Goal: Task Accomplishment & Management: Manage account settings

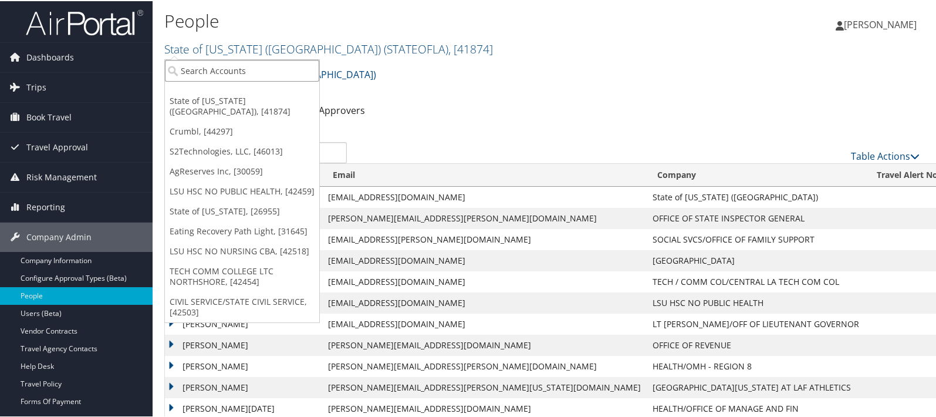
click at [201, 73] on input "search" at bounding box center [242, 70] width 154 height 22
type input "s2tech"
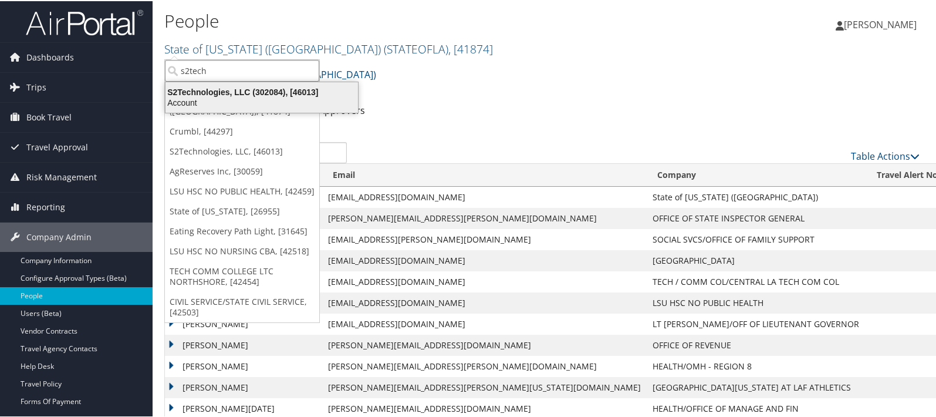
click at [235, 93] on div "S2Technologies, LLC (302084), [46013]" at bounding box center [262, 91] width 207 height 11
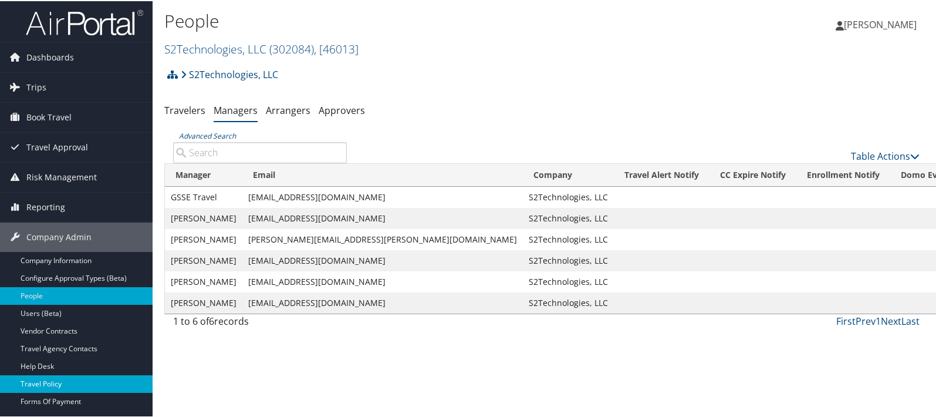
click at [71, 383] on link "Travel Policy" at bounding box center [76, 383] width 153 height 18
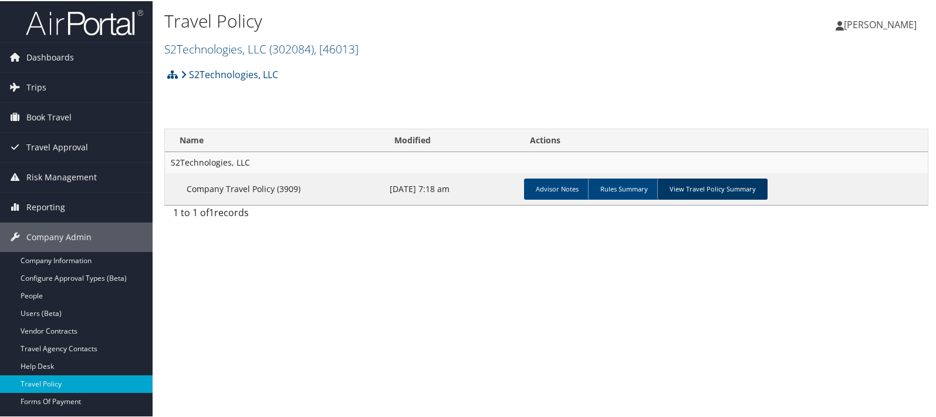
click at [737, 187] on link "View Travel Policy Summary" at bounding box center [713, 187] width 110 height 21
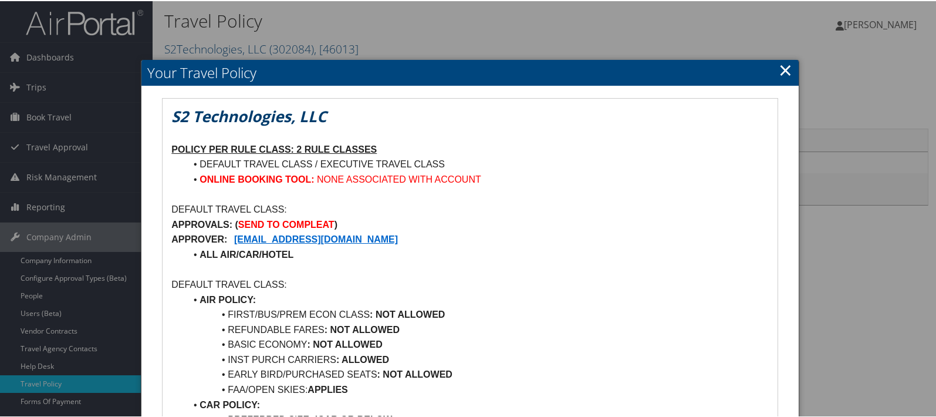
click at [780, 70] on link "×" at bounding box center [786, 68] width 14 height 23
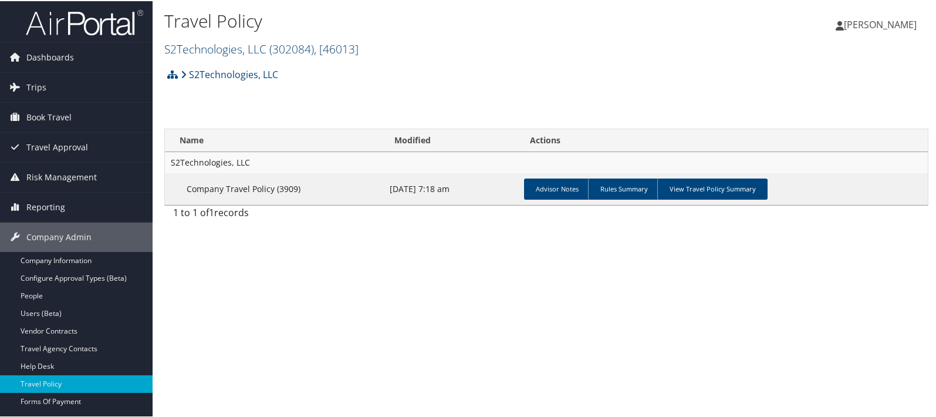
click at [192, 48] on link "S2Technologies, LLC ( 302084 ) , [ 46013 ]" at bounding box center [261, 48] width 194 height 16
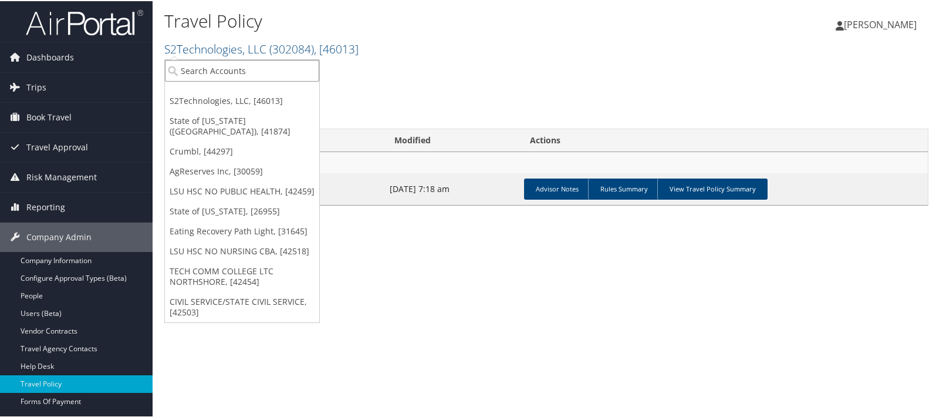
click at [197, 62] on input "search" at bounding box center [242, 70] width 154 height 22
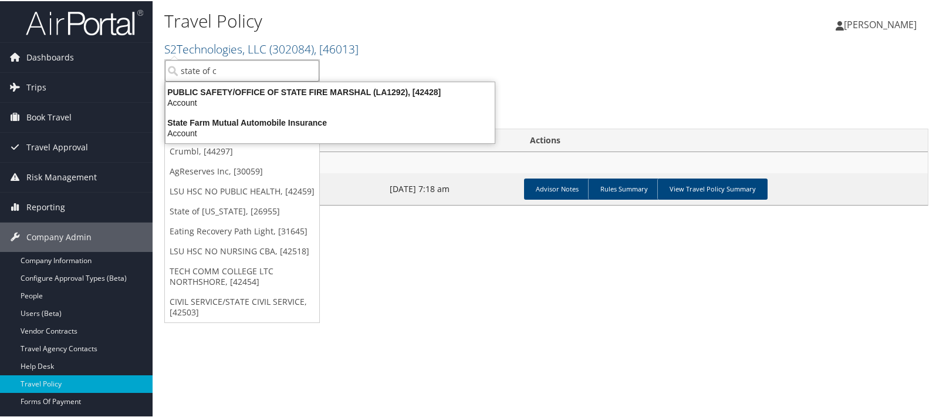
type input "state of co"
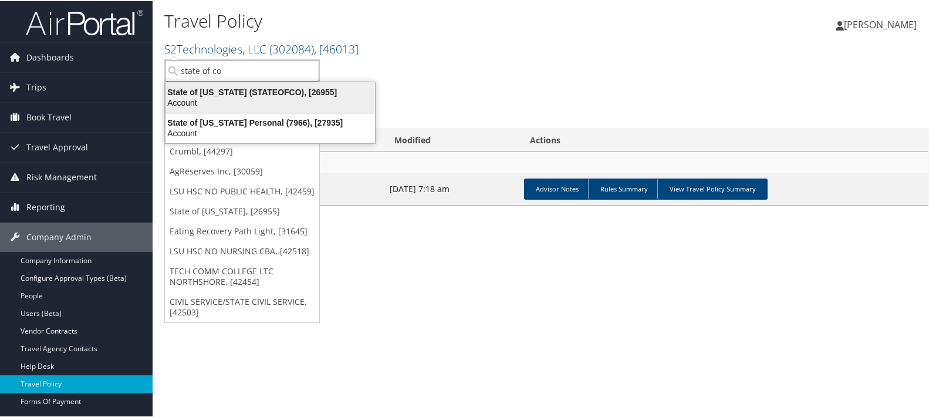
click at [207, 89] on div "State of Colorado (STATEOFCO), [26955]" at bounding box center [271, 91] width 224 height 11
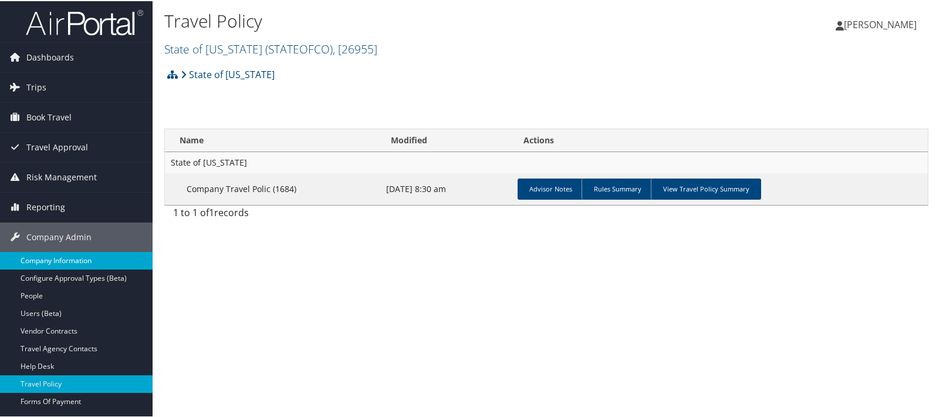
click at [37, 262] on link "Company Information" at bounding box center [76, 260] width 153 height 18
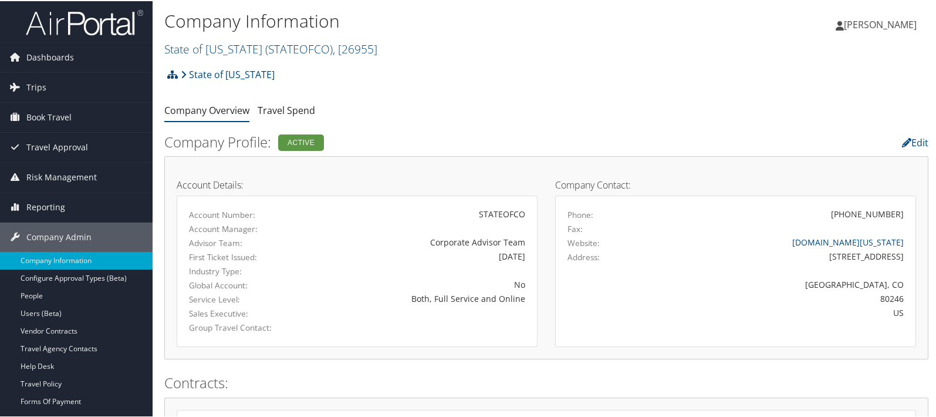
click at [614, 90] on div "State of Colorado Account Structure State of Colorado (STATEOFCO) ACTIVE Create…" at bounding box center [546, 78] width 764 height 32
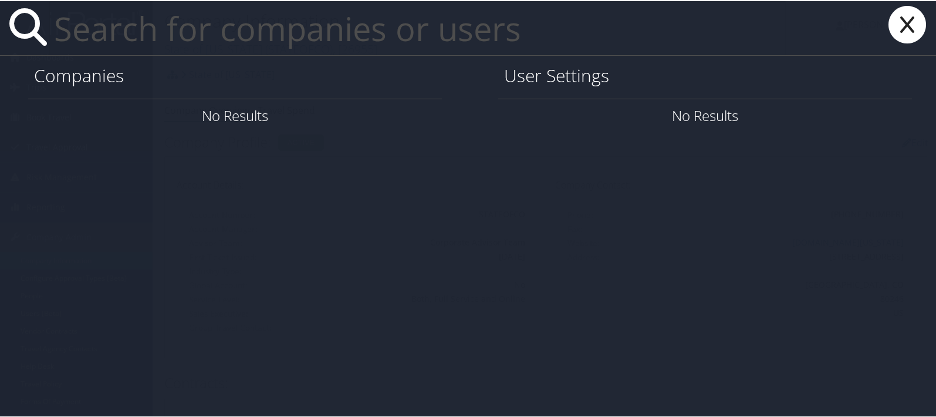
paste input "harrison.slaughter@state.co.us"
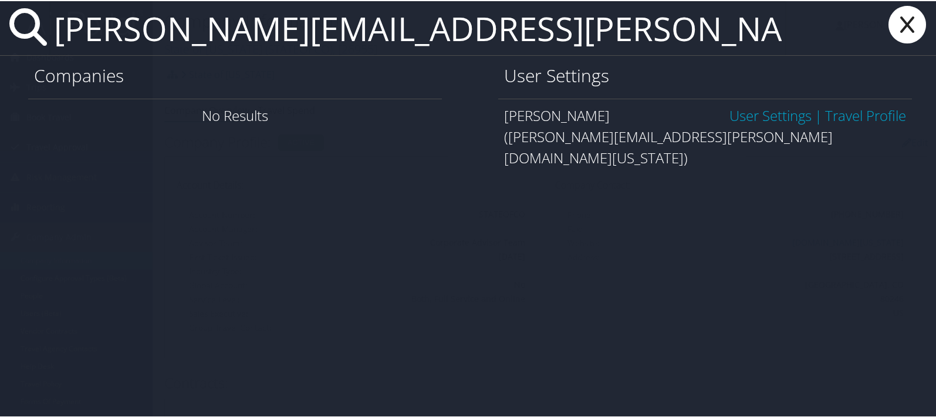
type input "harrison.slaughter@state.co.us"
click at [769, 118] on link "User Settings" at bounding box center [771, 114] width 82 height 19
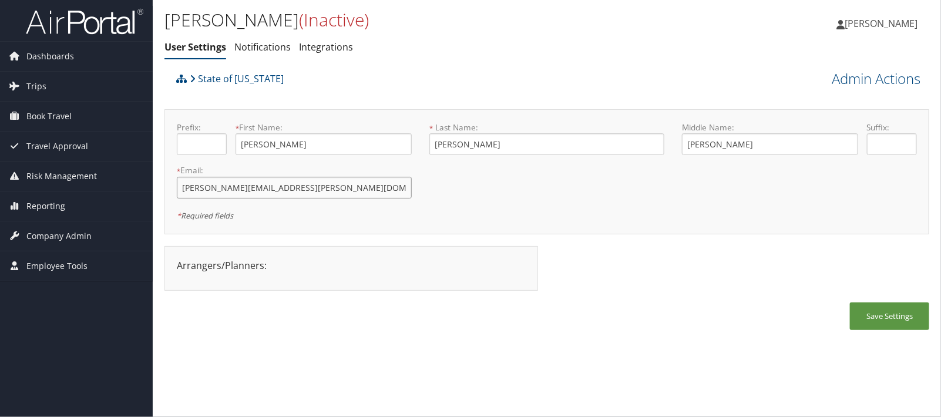
click at [252, 186] on input "[PERSON_NAME][EMAIL_ADDRESS][PERSON_NAME][DOMAIN_NAME][US_STATE]" at bounding box center [294, 188] width 235 height 22
type input "harrison.slaughter.old@state.co.us"
click at [890, 308] on button "Save Settings" at bounding box center [889, 316] width 79 height 28
click at [72, 237] on span "Company Admin" at bounding box center [58, 235] width 65 height 29
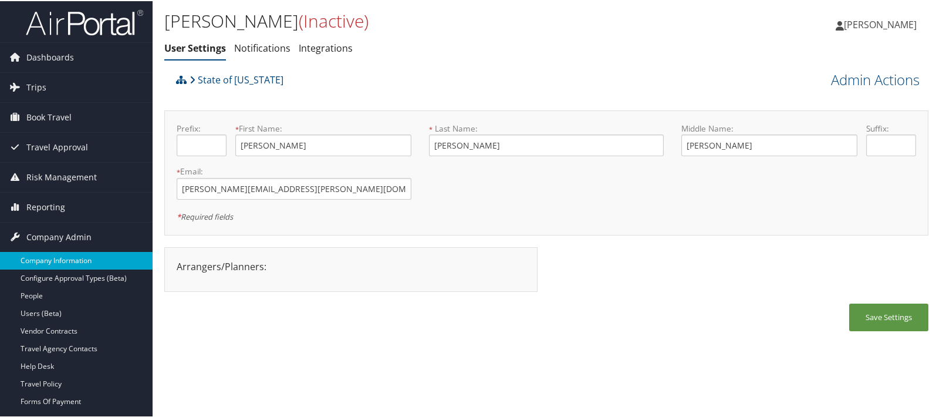
click at [72, 262] on link "Company Information" at bounding box center [76, 260] width 153 height 18
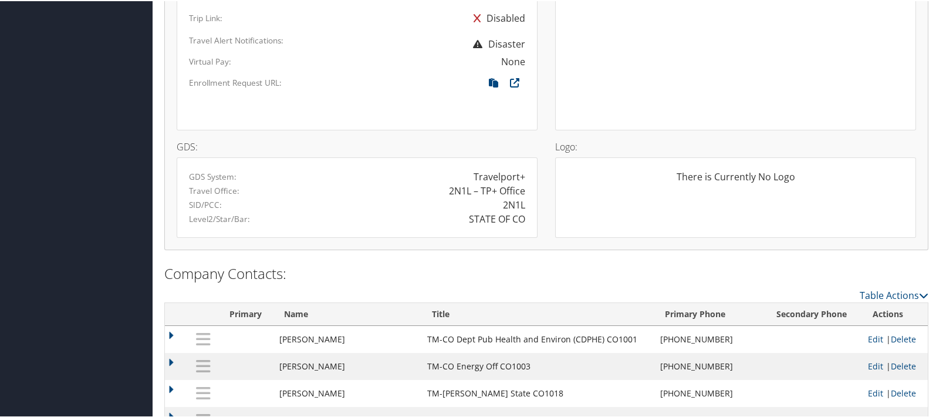
scroll to position [783, 0]
click at [492, 76] on icon at bounding box center [493, 83] width 21 height 15
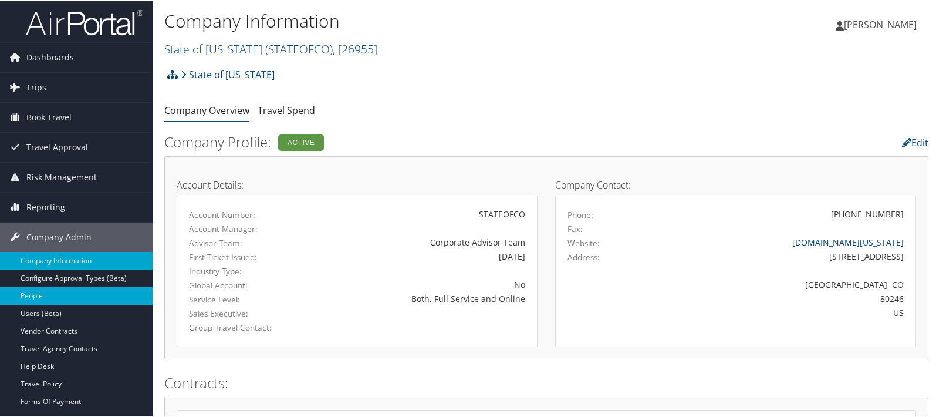
drag, startPoint x: 38, startPoint y: 306, endPoint x: 151, endPoint y: 301, distance: 114.0
click at [38, 306] on link "Users (Beta)" at bounding box center [76, 313] width 153 height 18
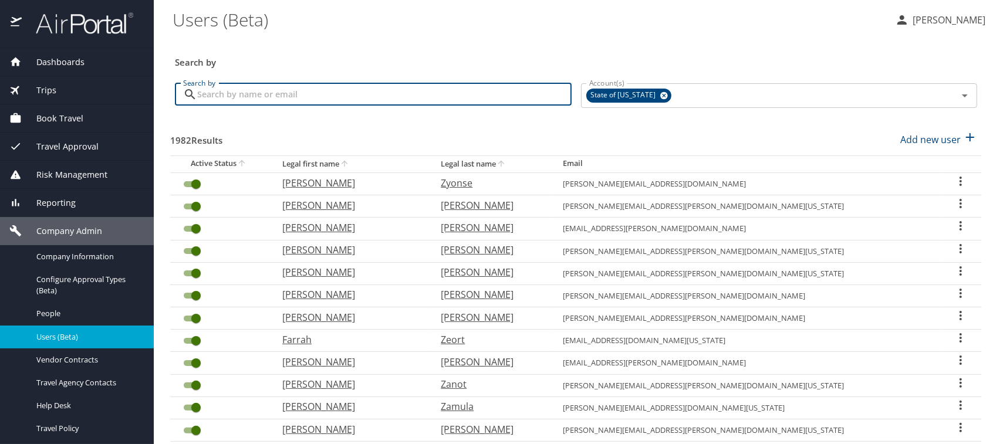
click at [231, 95] on input "Search by" at bounding box center [384, 94] width 375 height 22
type input "slaughter"
checkbox input "false"
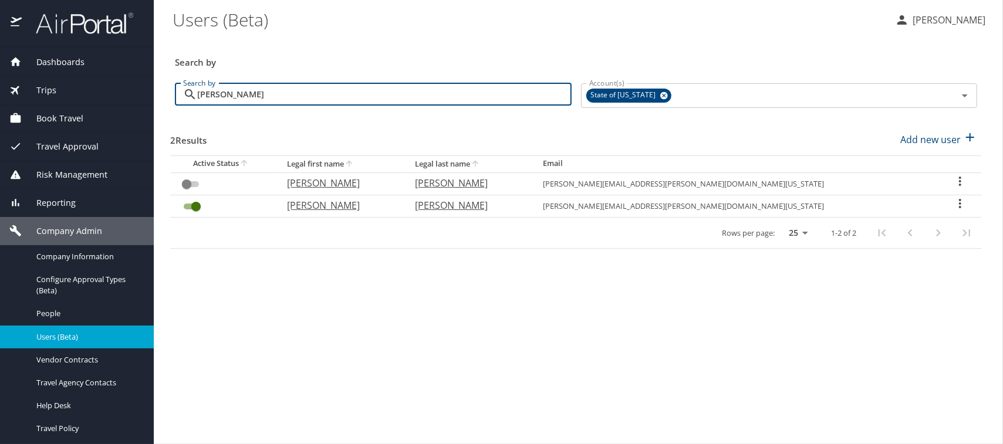
type input "slaughter"
click at [508, 205] on p "Slaughter" at bounding box center [467, 205] width 105 height 14
select select "US"
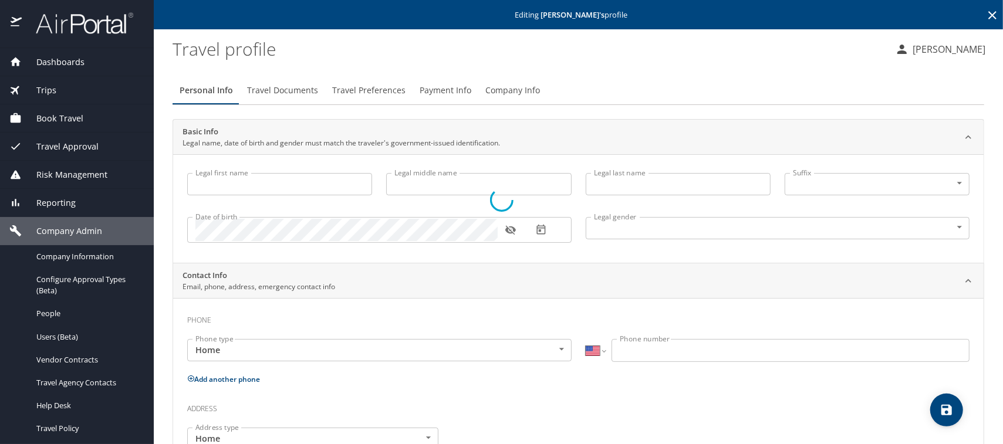
type input "[PERSON_NAME]"
type input "David"
type input "Slaughter"
type input "Male"
select select "US"
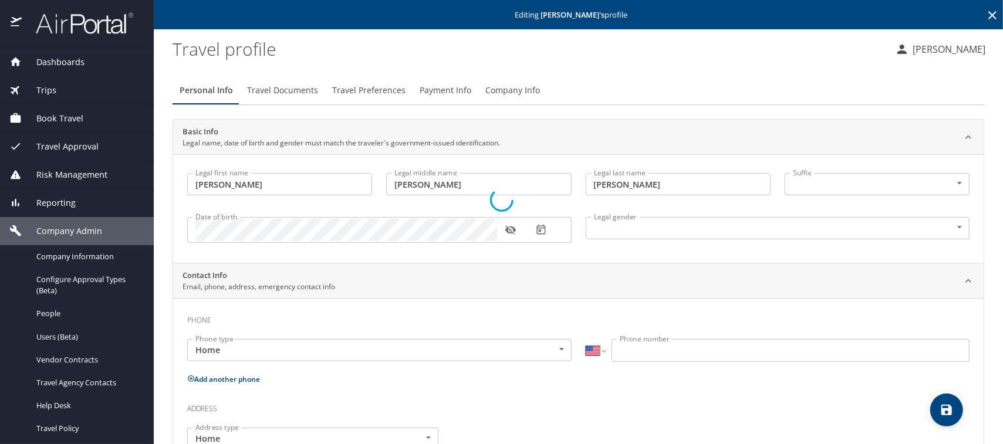
select select "US"
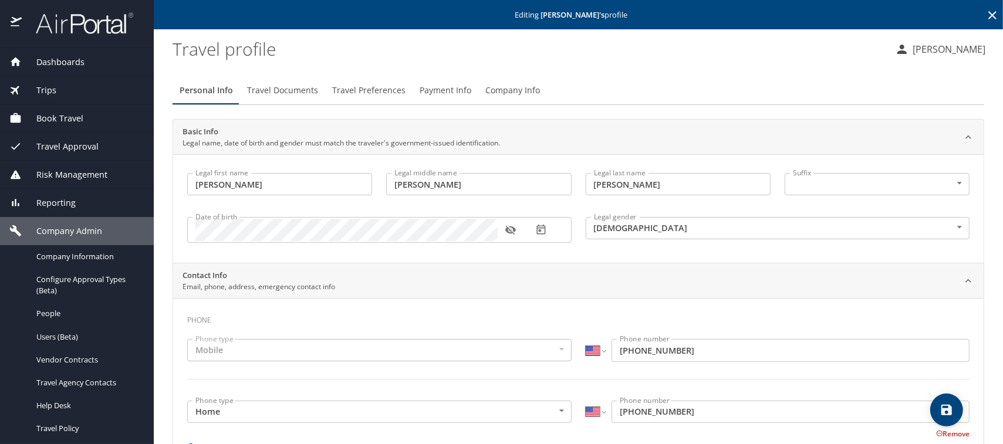
click at [504, 92] on span "Company Info" at bounding box center [513, 90] width 55 height 15
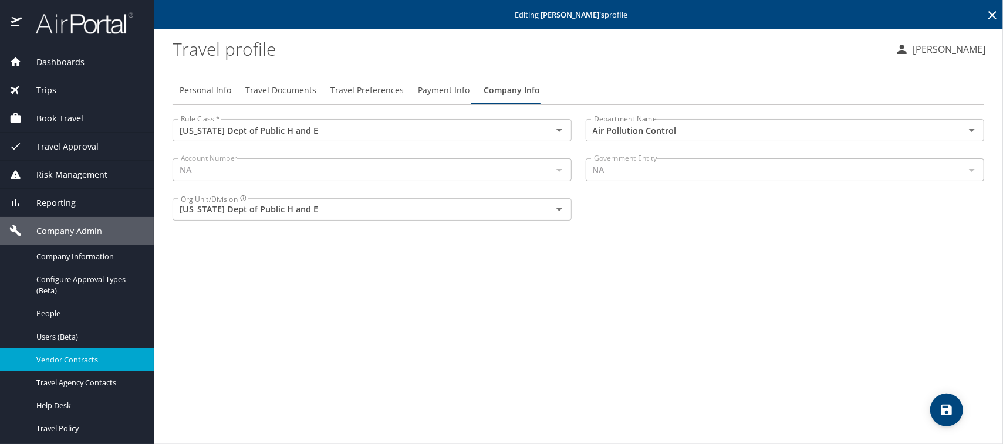
click at [59, 363] on span "Vendor Contracts" at bounding box center [87, 360] width 103 height 11
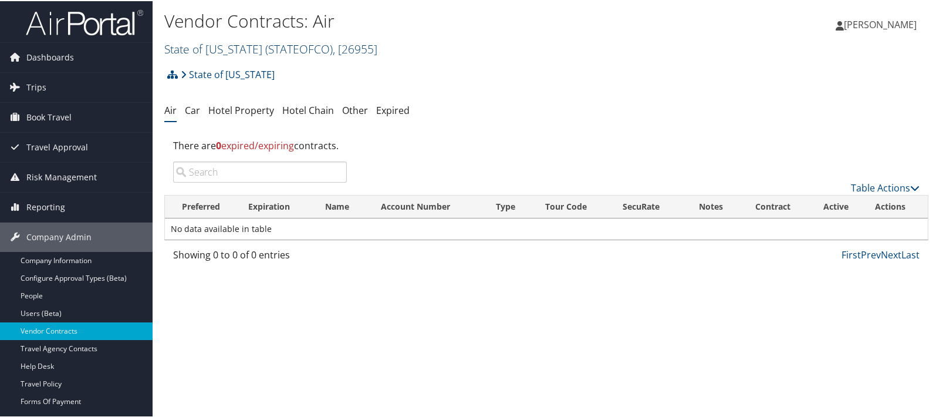
click at [194, 47] on link "State of [US_STATE] ( STATEOFCO ) , [ 26955 ]" at bounding box center [270, 48] width 213 height 16
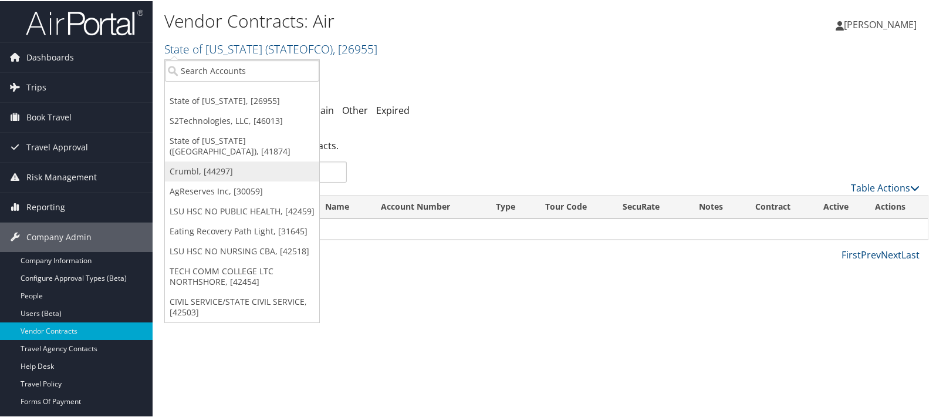
click at [203, 160] on link "Crumbl, [44297]" at bounding box center [242, 170] width 154 height 20
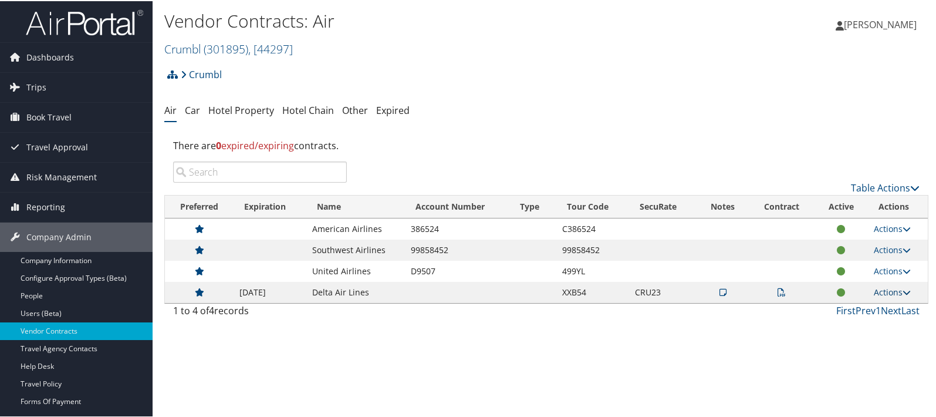
click at [878, 292] on link "Actions" at bounding box center [892, 290] width 37 height 11
click at [869, 345] on link "Edit Contract" at bounding box center [866, 348] width 78 height 20
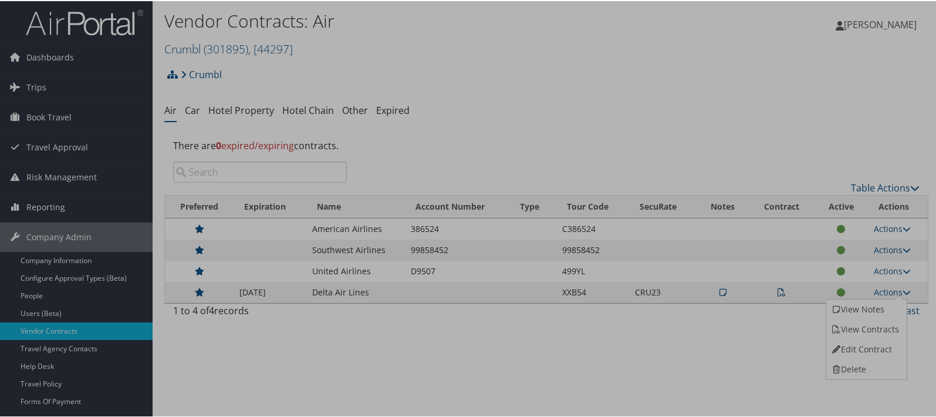
select select "[object Object]"
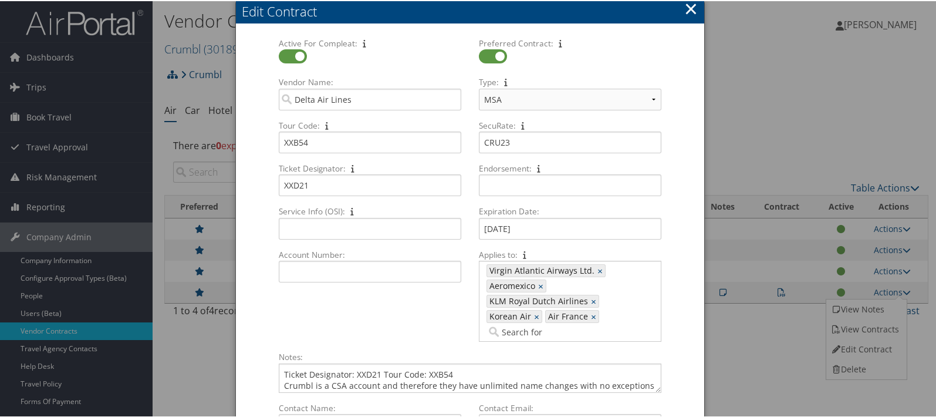
click at [689, 8] on button "×" at bounding box center [692, 7] width 14 height 23
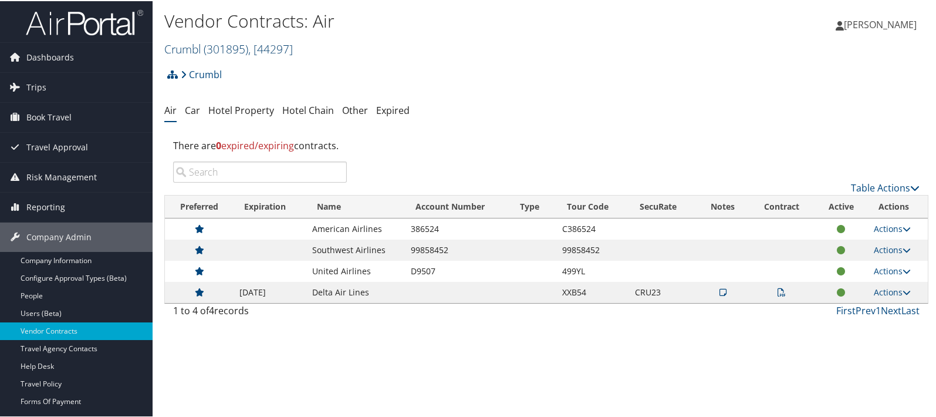
click at [199, 45] on link "Crumbl ( 301895 ) , [ 44297 ]" at bounding box center [228, 48] width 129 height 16
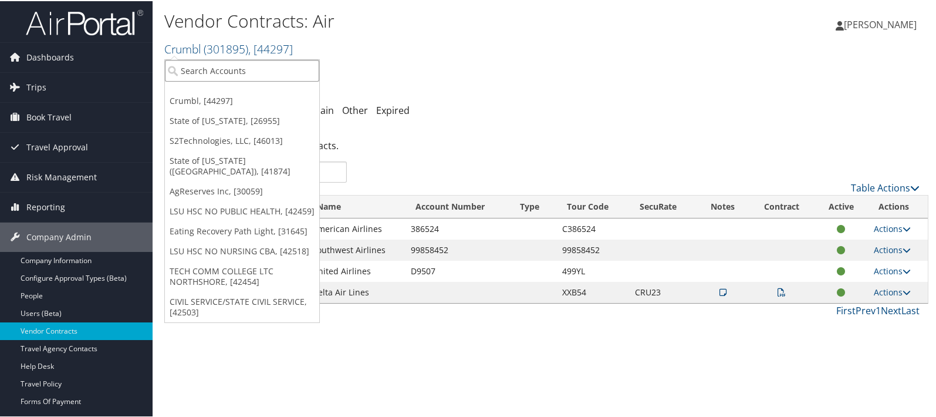
click at [189, 65] on input "search" at bounding box center [242, 70] width 154 height 22
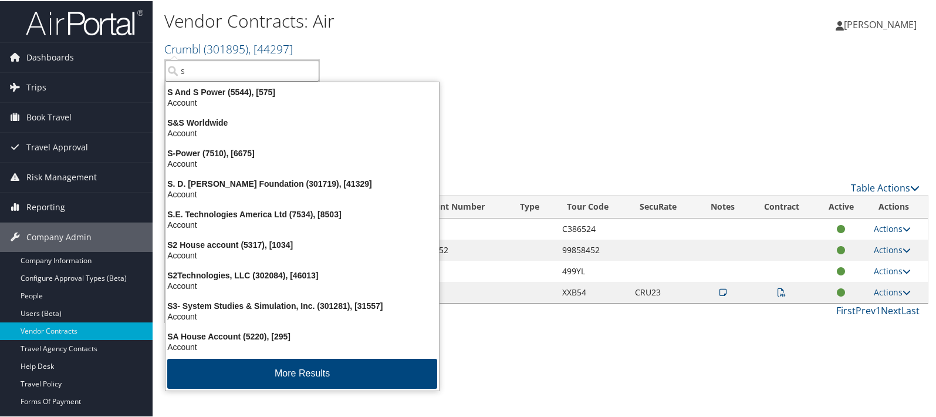
type input "s2"
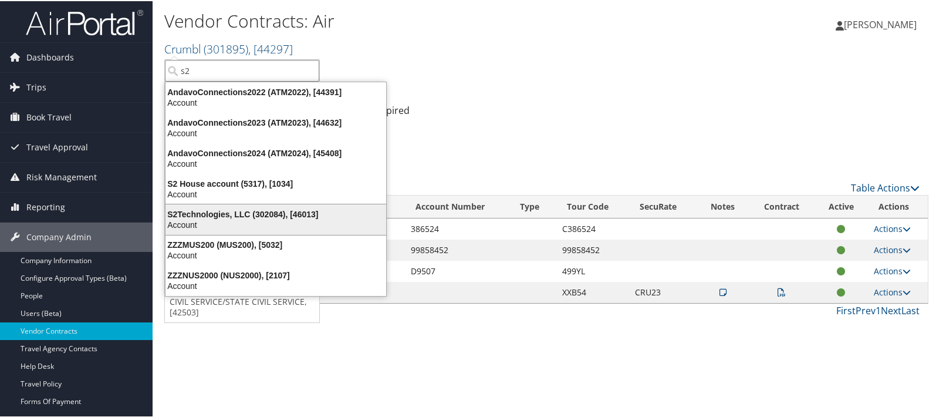
click at [198, 208] on div "S2Technologies, LLC (302084), [46013]" at bounding box center [276, 213] width 235 height 11
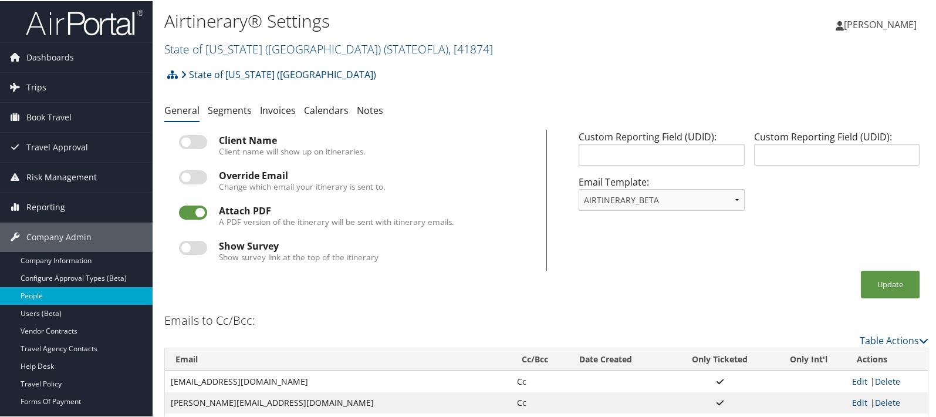
click at [39, 297] on link "People" at bounding box center [76, 295] width 153 height 18
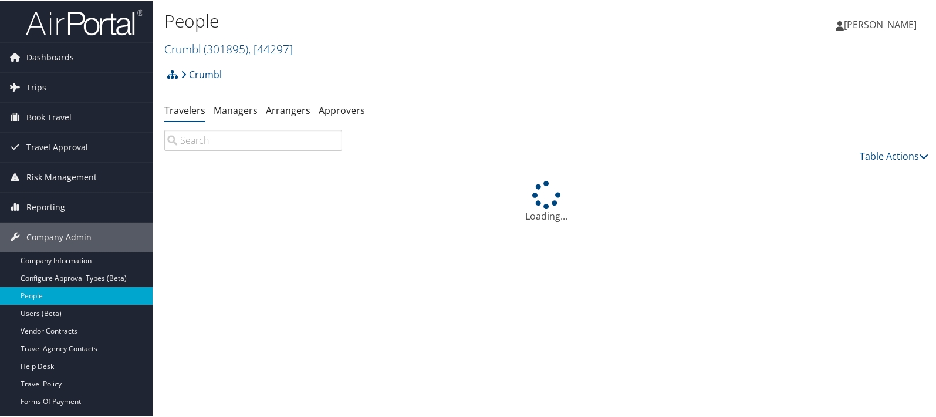
click at [207, 46] on span "( 301895 )" at bounding box center [226, 48] width 45 height 16
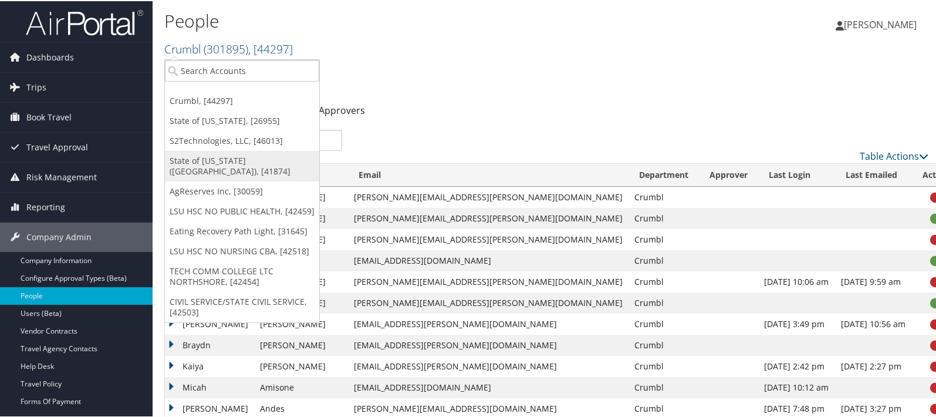
click at [188, 159] on link "State of [US_STATE] ([GEOGRAPHIC_DATA]), [41874]" at bounding box center [242, 165] width 154 height 31
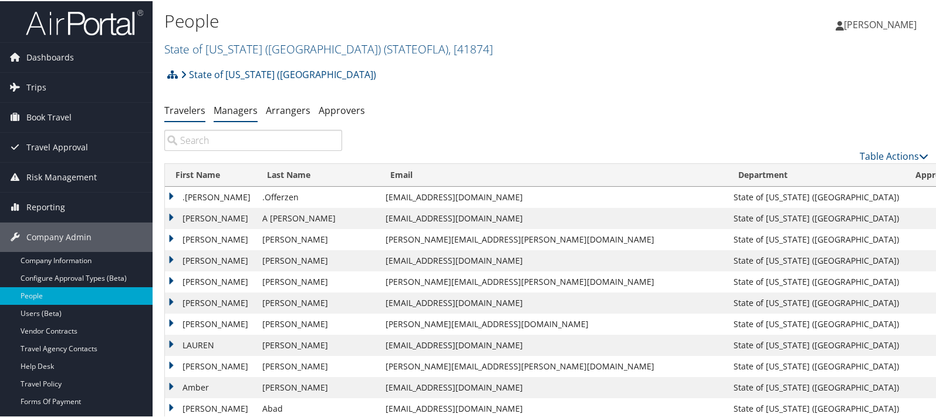
click at [232, 110] on link "Managers" at bounding box center [236, 109] width 44 height 13
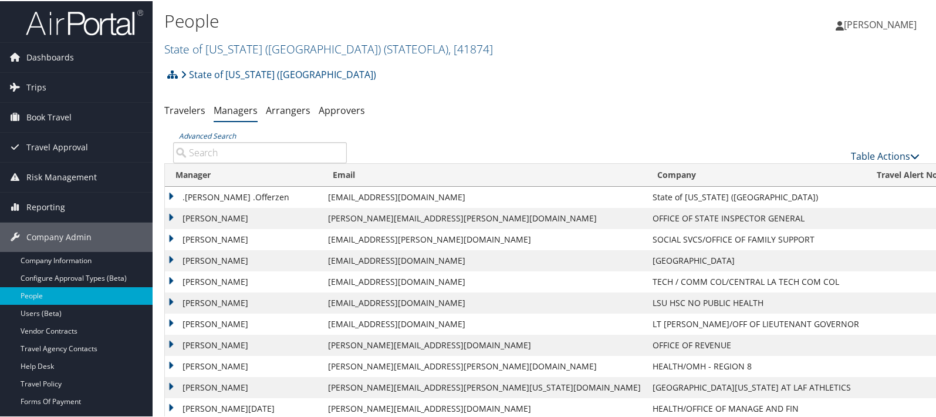
click at [869, 149] on link "Table Actions" at bounding box center [885, 155] width 69 height 13
click at [800, 173] on link "Add New Travel Manager" at bounding box center [847, 174] width 154 height 20
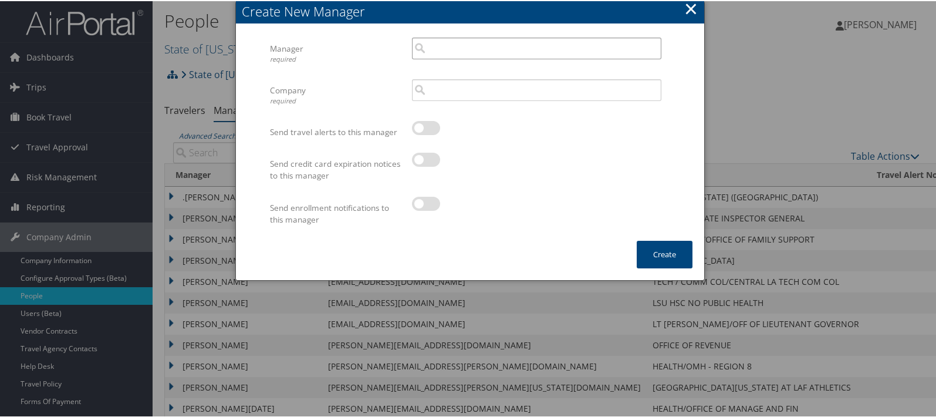
click at [440, 48] on input "search" at bounding box center [537, 47] width 250 height 22
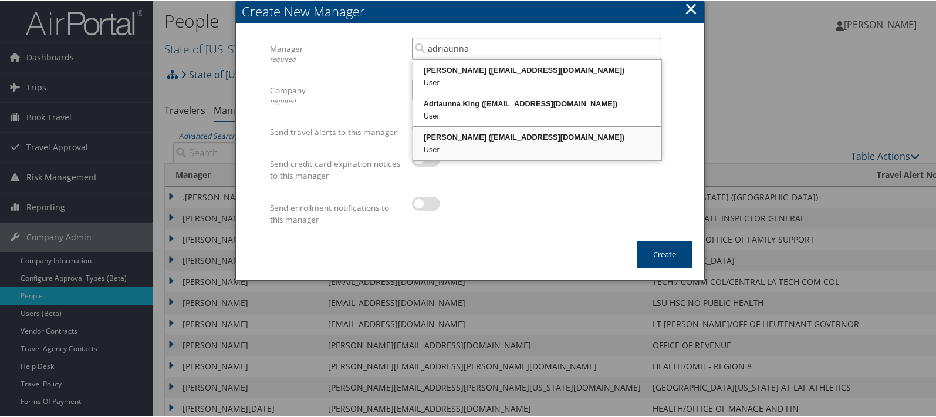
click at [486, 136] on div "Adriaunna Ferrell (aferr5@lsuhsc.edu)" at bounding box center [537, 136] width 245 height 12
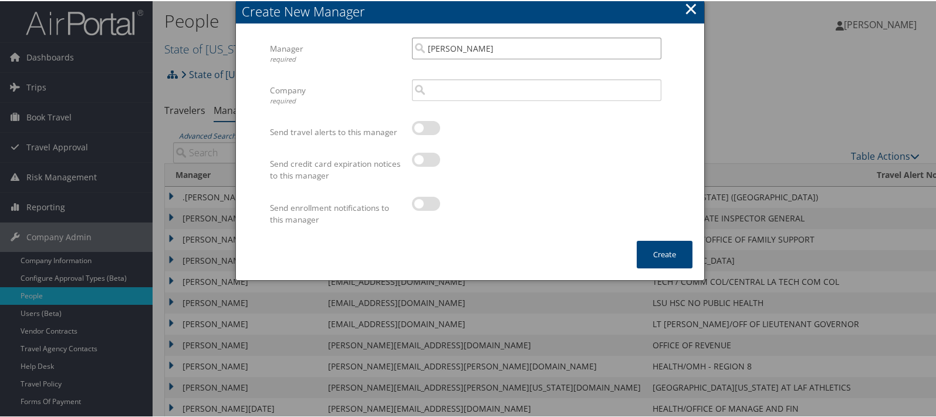
type input "Adriaunna Ferrell"
click at [463, 86] on input "search" at bounding box center [537, 89] width 250 height 22
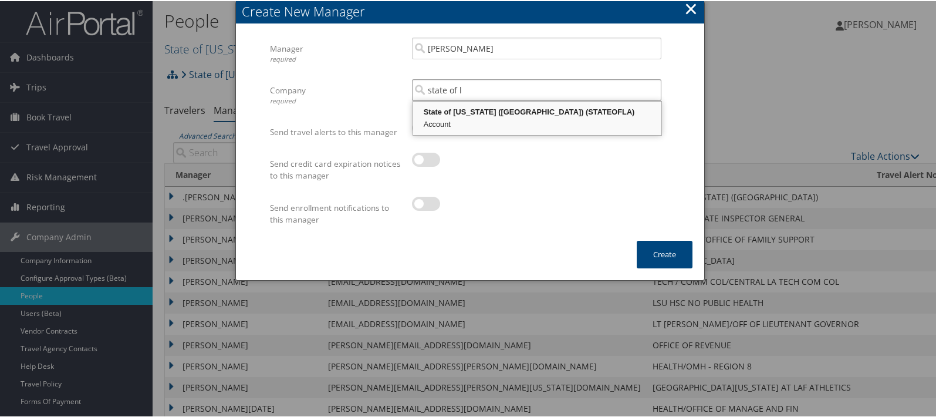
click at [470, 110] on div "State of Louisiana (SOLA) (STATEOFLA)" at bounding box center [537, 111] width 245 height 12
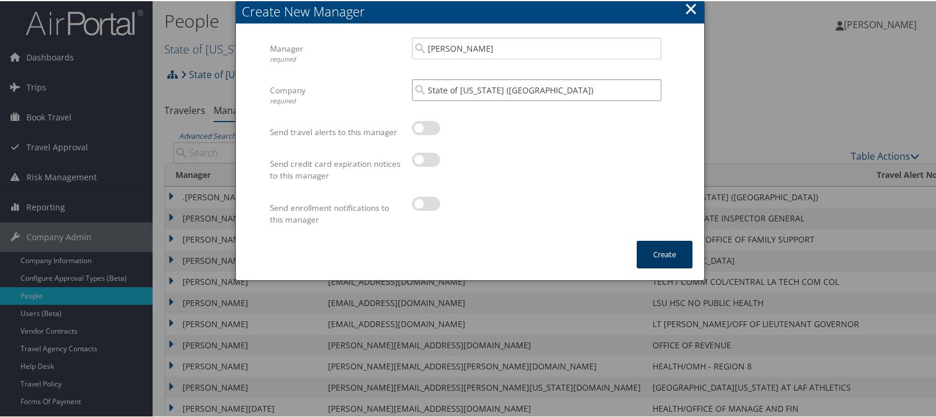
type input "State of [US_STATE] ([GEOGRAPHIC_DATA])"
click at [666, 255] on button "Create" at bounding box center [665, 254] width 56 height 28
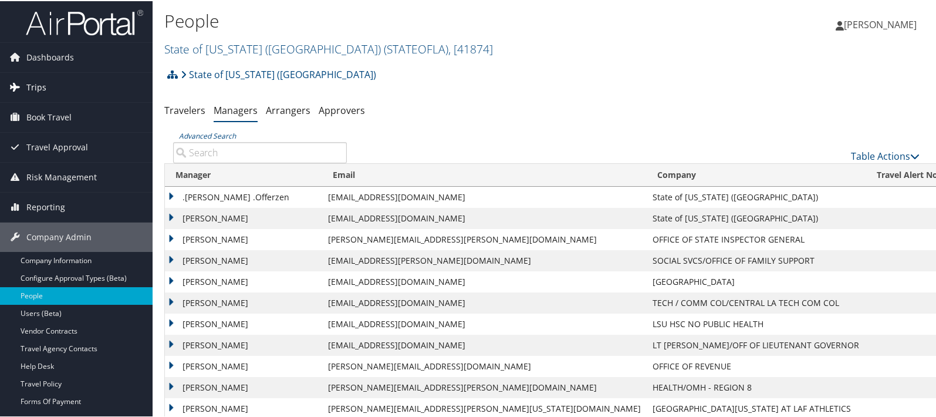
click at [39, 87] on span "Trips" at bounding box center [36, 86] width 20 height 29
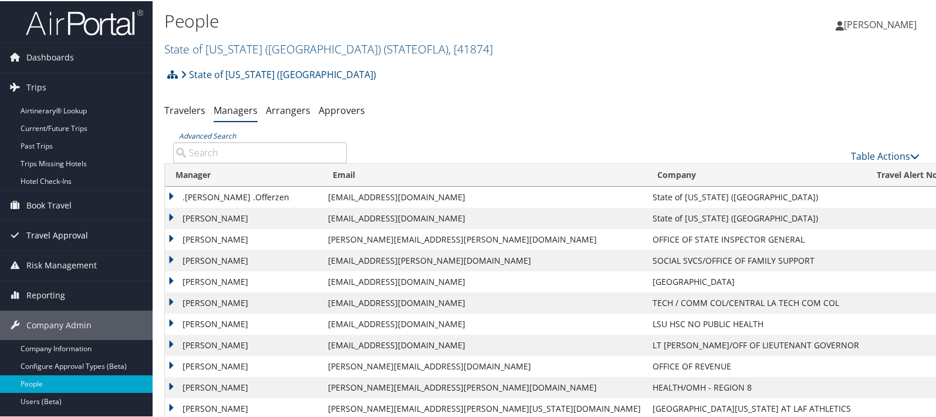
click at [45, 231] on span "Travel Approval" at bounding box center [57, 234] width 62 height 29
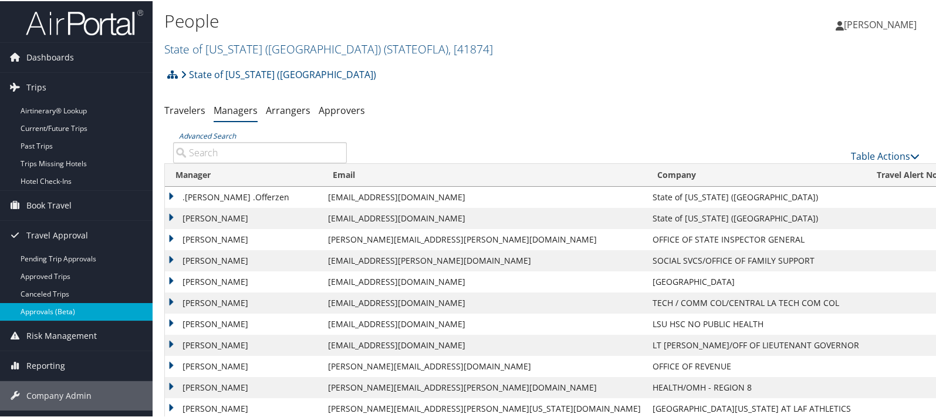
click at [46, 311] on link "Approvals (Beta)" at bounding box center [76, 311] width 153 height 18
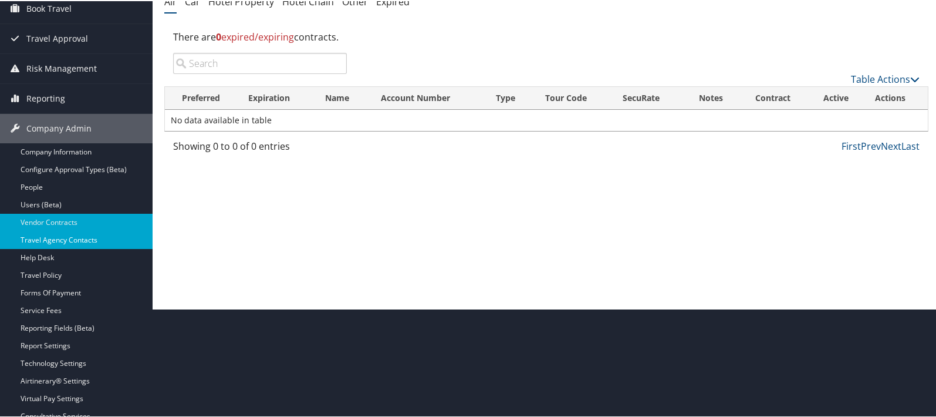
scroll to position [180, 0]
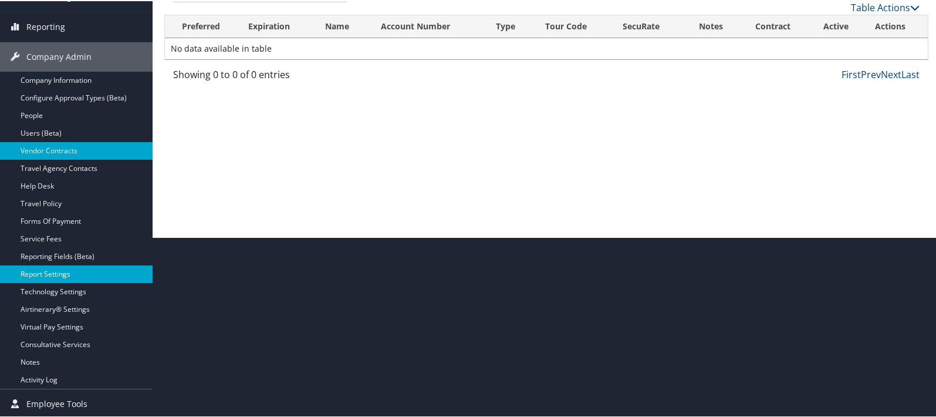
click at [49, 272] on link "Report Settings" at bounding box center [76, 273] width 153 height 18
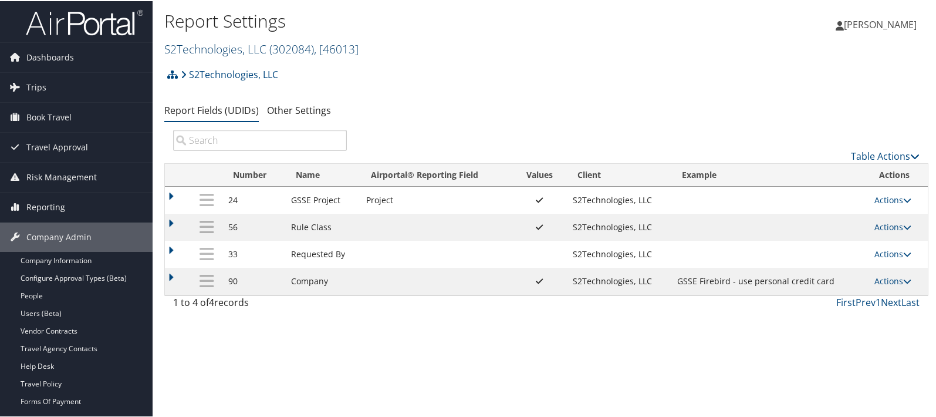
click at [196, 43] on link "S2Technologies, LLC ( 302084 ) , [ 46013 ]" at bounding box center [261, 48] width 194 height 16
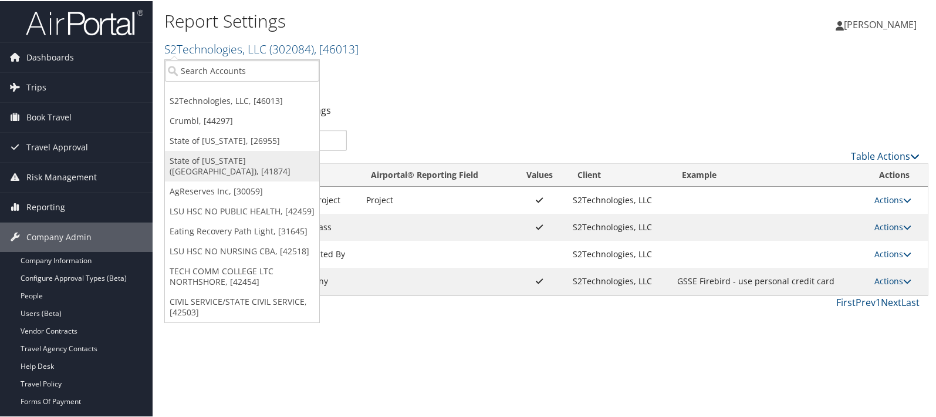
click at [210, 157] on link "State of [US_STATE] ([GEOGRAPHIC_DATA]), [41874]" at bounding box center [242, 165] width 154 height 31
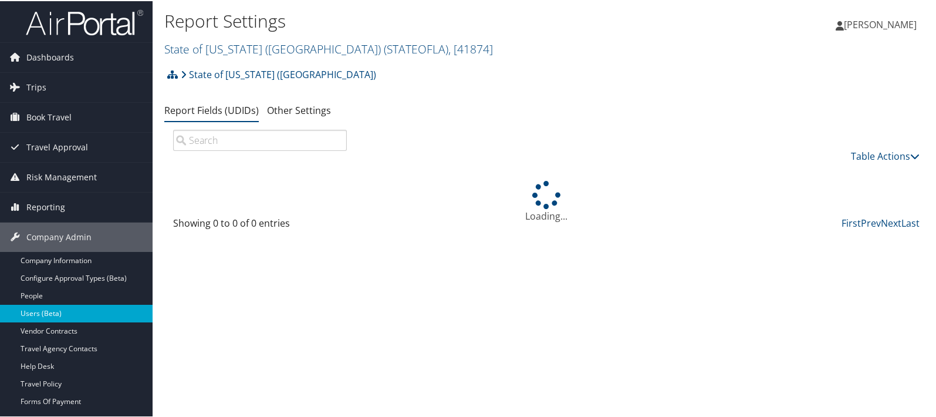
click at [39, 311] on link "Users (Beta)" at bounding box center [76, 313] width 153 height 18
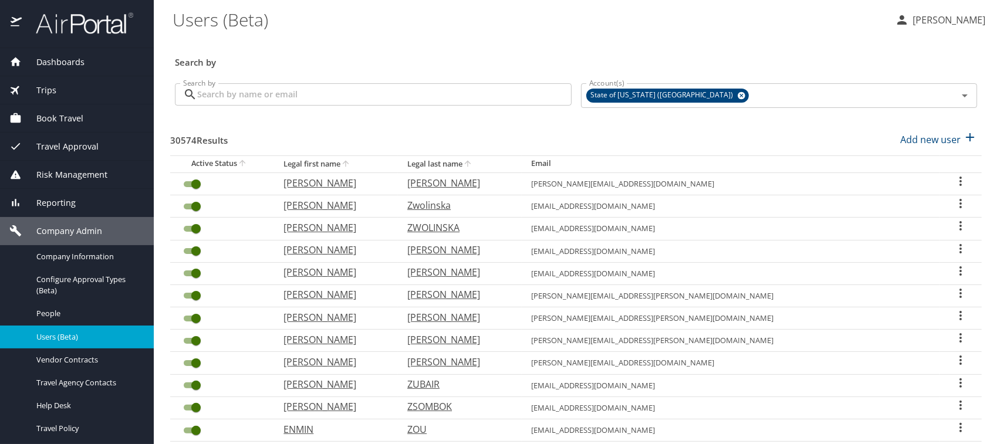
click at [213, 89] on input "Search by" at bounding box center [384, 94] width 375 height 22
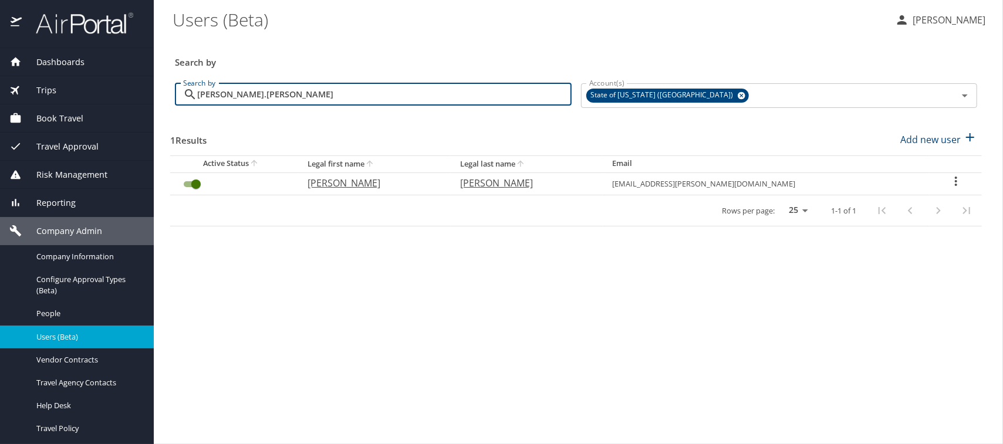
type input "preston.langley"
click at [550, 183] on p "Langley" at bounding box center [524, 183] width 129 height 14
select select "US"
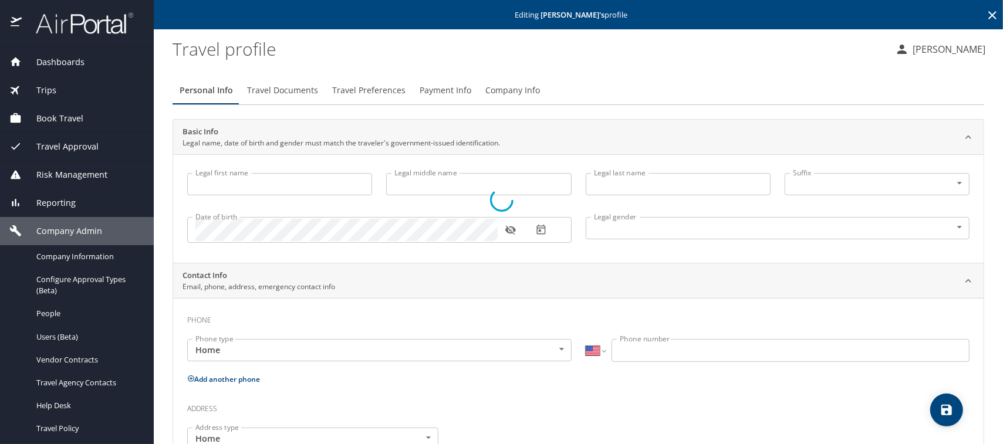
type input "Preston"
type input "Lee"
type input "Langley"
type input "Jr"
type input "Male"
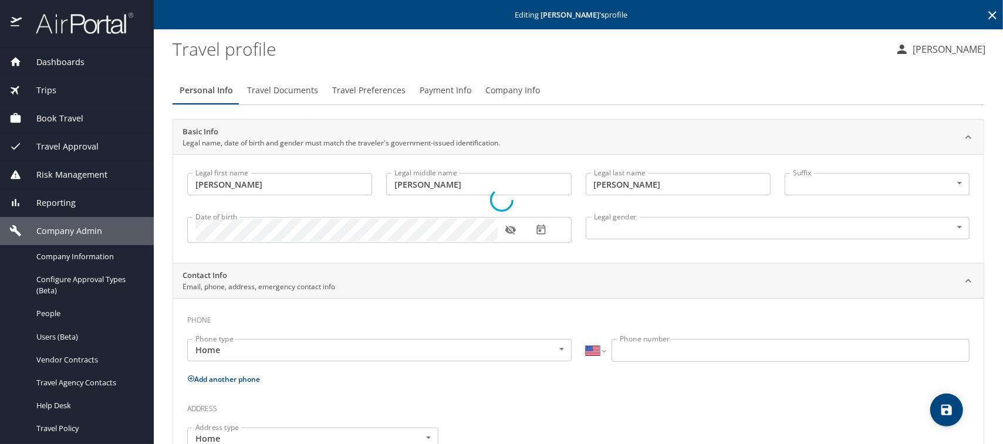
select select "US"
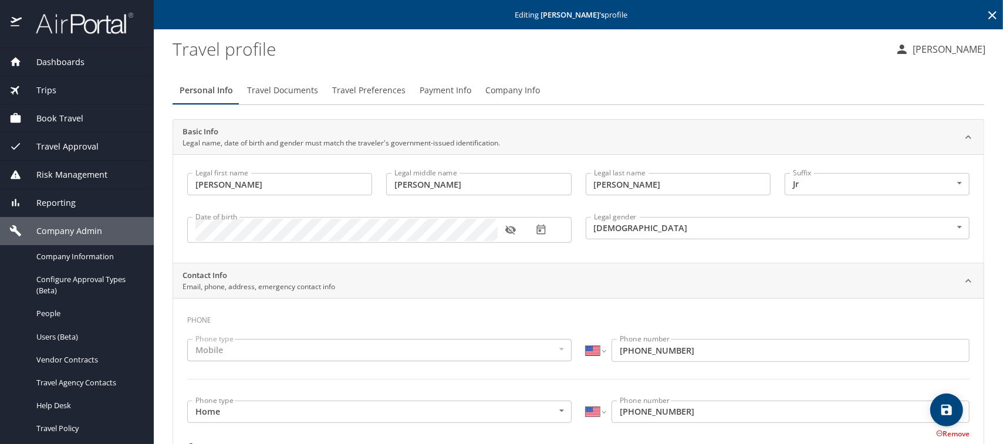
click at [492, 87] on span "Company Info" at bounding box center [513, 90] width 55 height 15
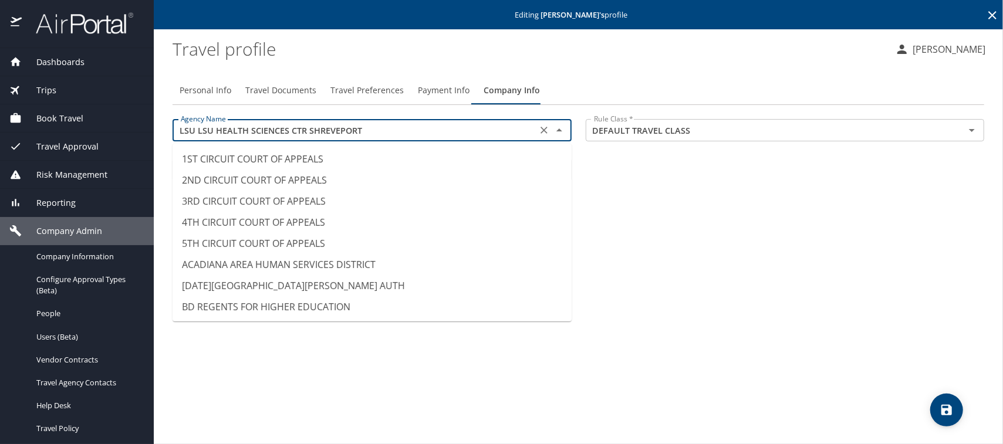
scroll to position [5726, 0]
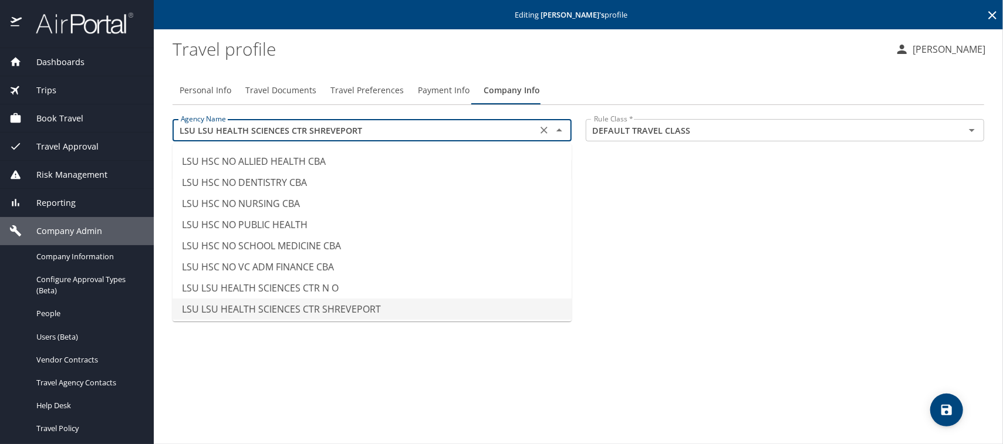
drag, startPoint x: 361, startPoint y: 129, endPoint x: 174, endPoint y: 130, distance: 186.1
click at [174, 130] on div "LSU LSU HEALTH SCIENCES CTR SHREVEPORT Agency Name" at bounding box center [372, 130] width 399 height 22
click at [299, 55] on profile "Travel profile" at bounding box center [529, 49] width 713 height 36
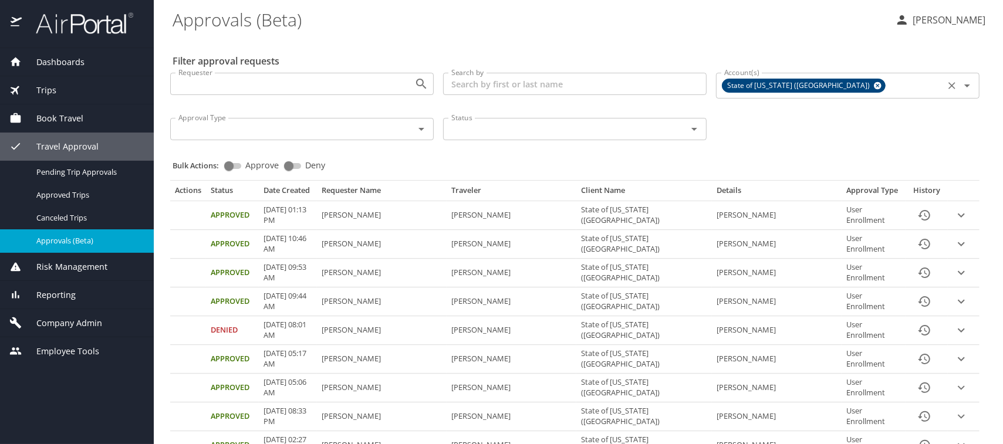
click at [874, 82] on icon at bounding box center [878, 85] width 9 height 13
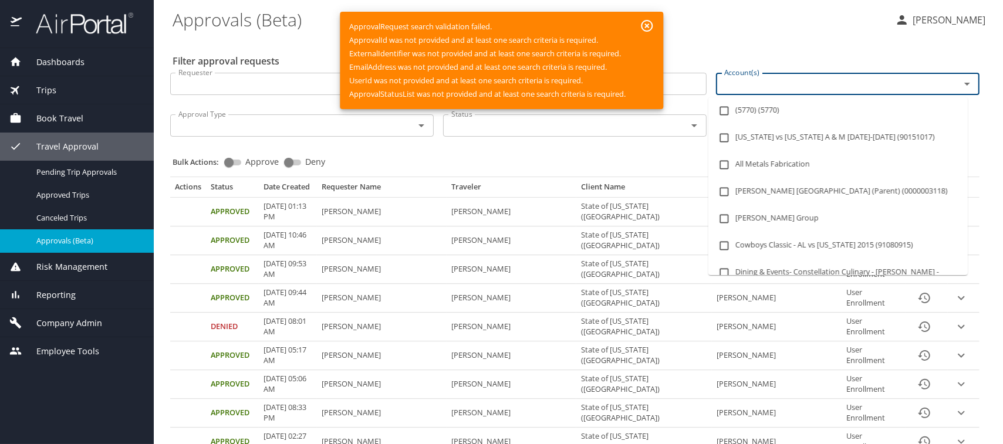
paste input "LSU LSU HEALTH SCIENCES CTR SHREVEPORT"
type input "LSU LSU HEALTH SCIENCES CTR SHREVEPORT"
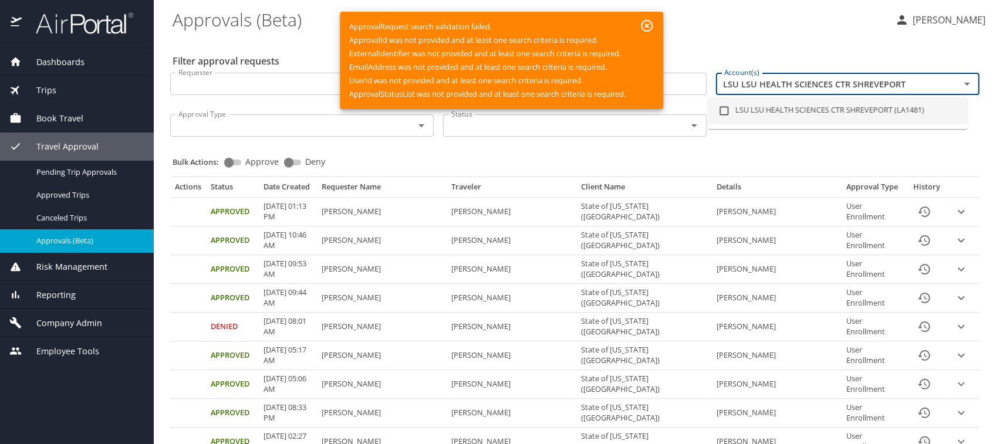
click at [726, 113] on input "checkbox" at bounding box center [724, 111] width 22 height 22
checkbox input "true"
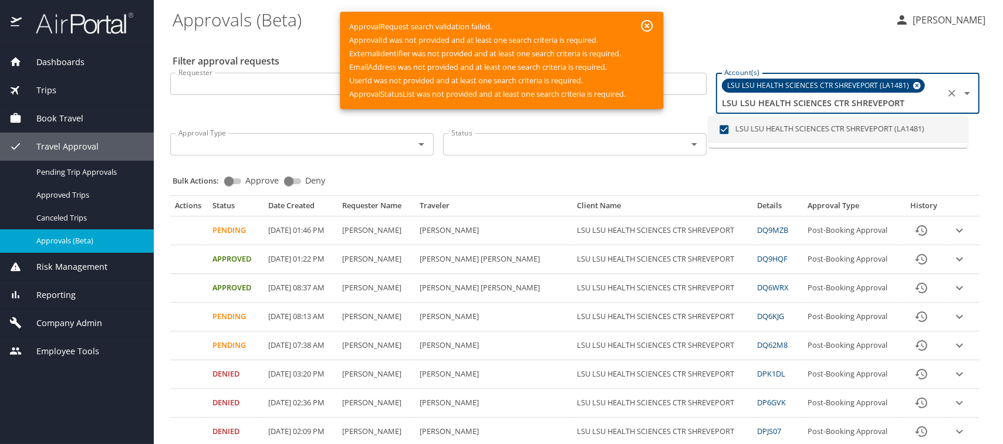
type input "LSU LSU HEALTH SCIENCES CTR SHREVEPORT"
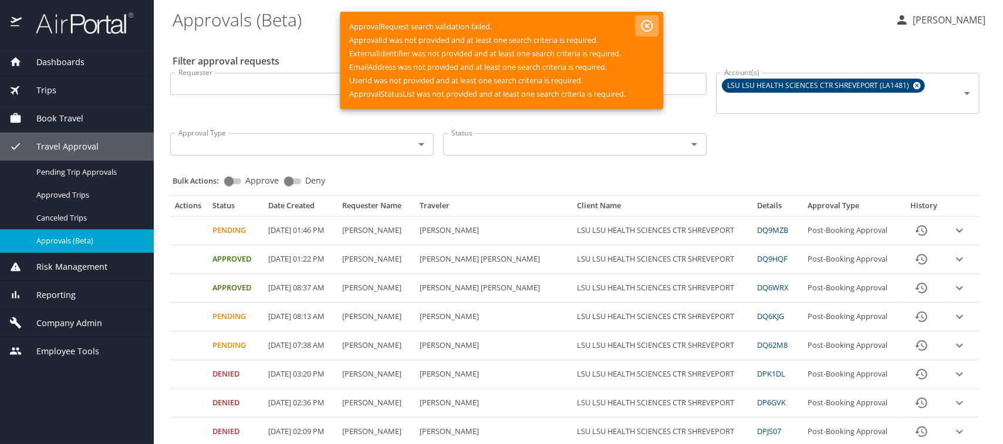
click at [648, 28] on icon "button" at bounding box center [647, 26] width 14 height 14
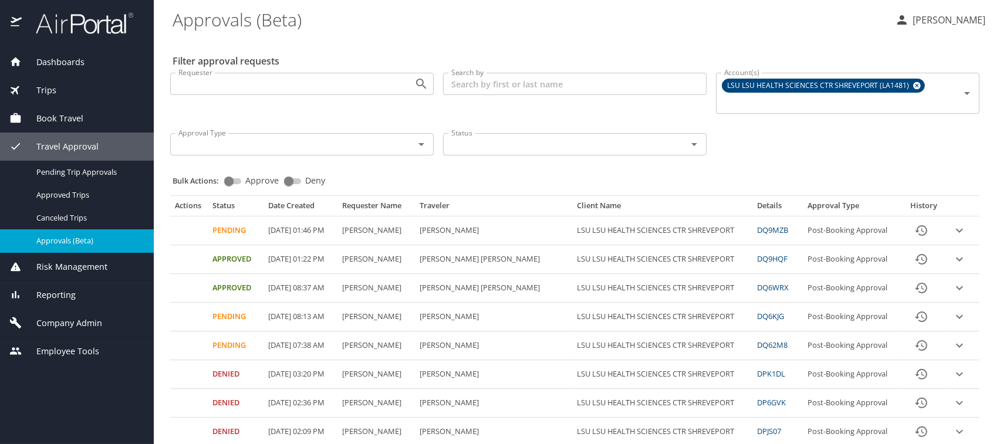
click at [52, 323] on span "Company Admin" at bounding box center [62, 323] width 80 height 13
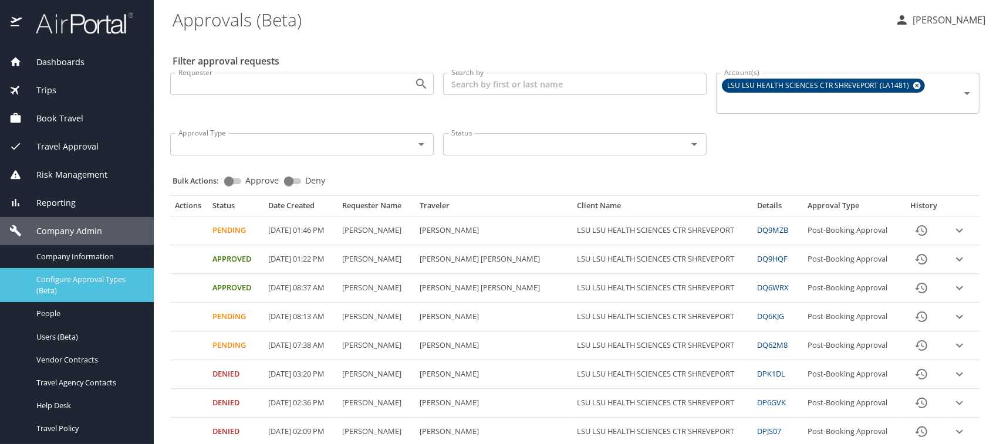
click at [58, 281] on span "Configure Approval Types (Beta)" at bounding box center [87, 285] width 103 height 22
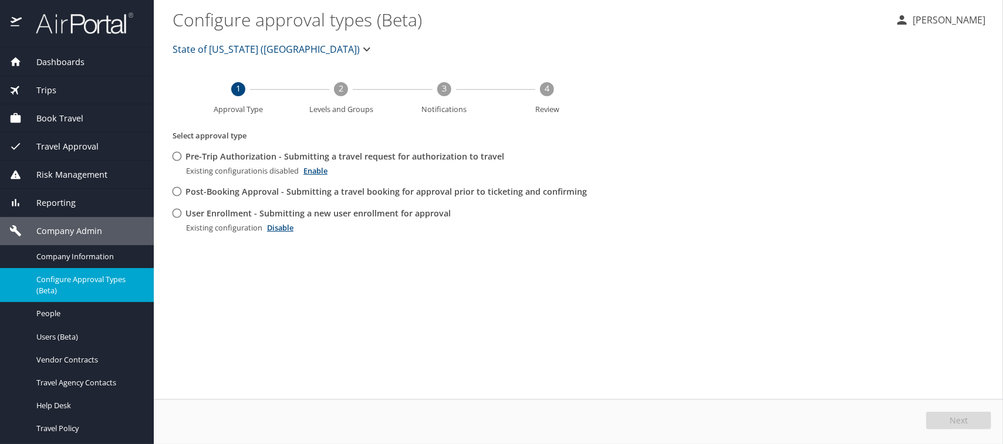
click at [193, 48] on span "State of [US_STATE] ([GEOGRAPHIC_DATA])" at bounding box center [266, 49] width 187 height 16
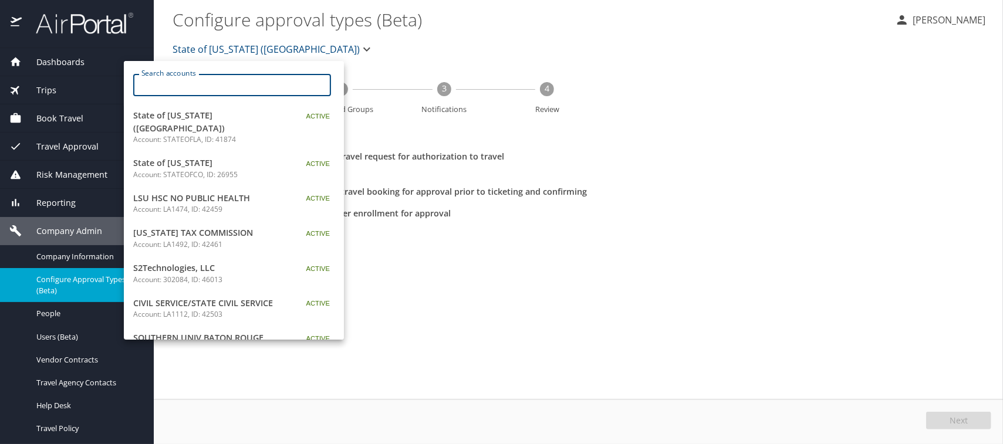
paste input "LSU LSU HEALTH SCIENCES CTR SHREVEPORT"
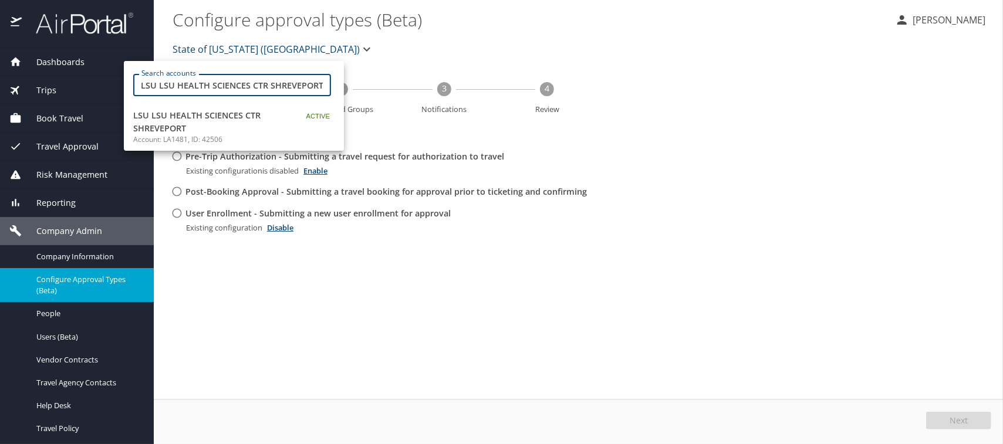
type input "LSU LSU HEALTH SCIENCES CTR SHREVEPORT"
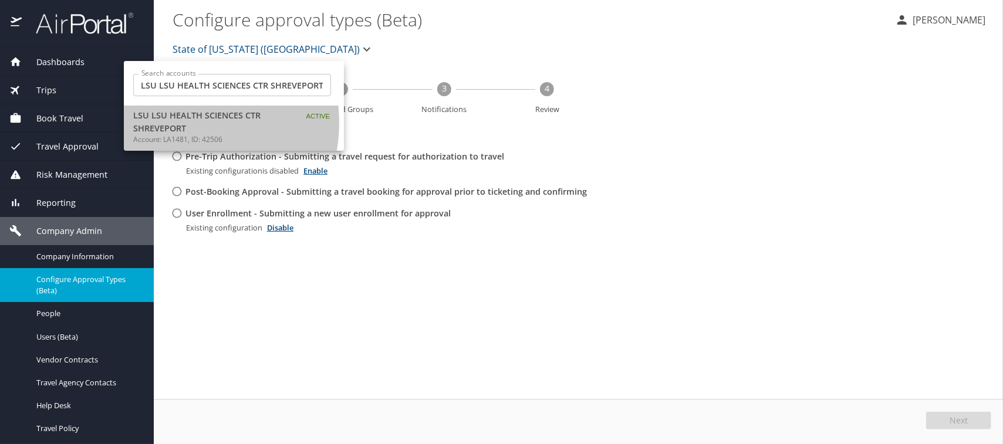
click at [175, 122] on span "LSU LSU HEALTH SCIENCES CTR SHREVEPORT" at bounding box center [206, 121] width 147 height 25
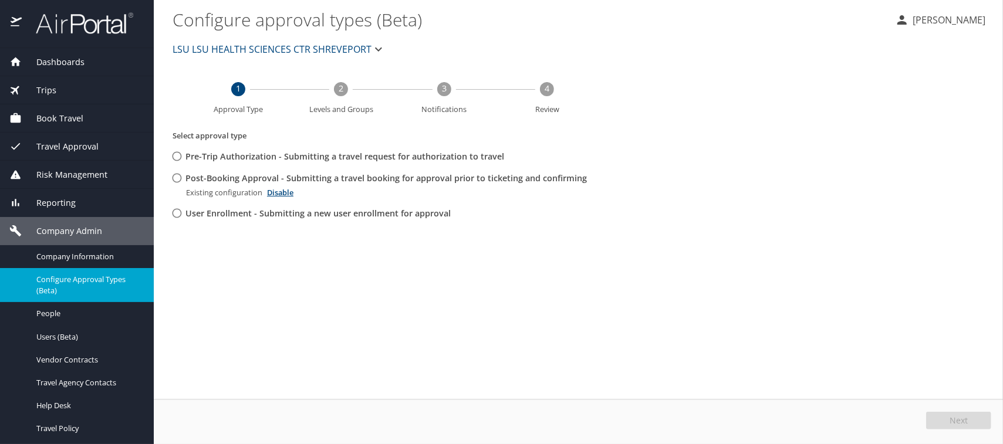
click at [174, 180] on input "Post-Booking Approval - Submitting a travel booking for approval prior to ticke…" at bounding box center [177, 178] width 22 height 22
radio input "true"
click at [951, 421] on button "Edit" at bounding box center [960, 421] width 62 height 18
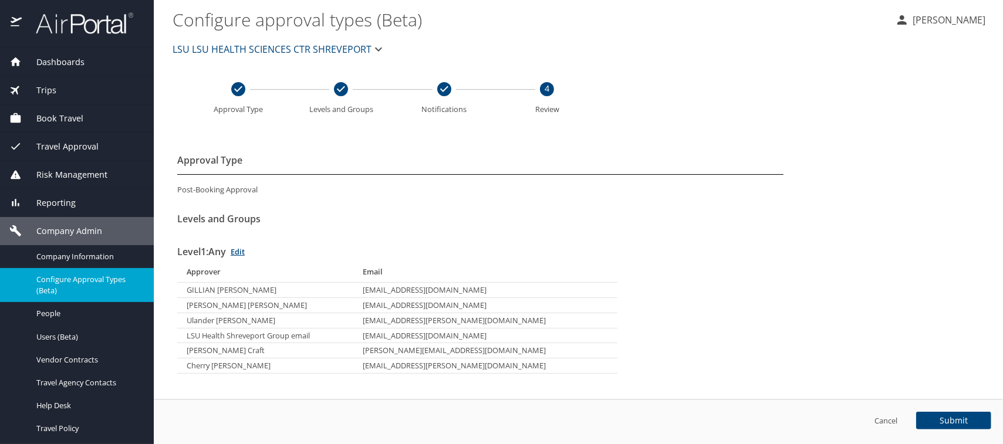
click at [884, 198] on div "Approval Type Post-Booking Approval Levels and Groups Level 1 : Any Edit Approv…" at bounding box center [583, 327] width 821 height 391
